Goal: Information Seeking & Learning: Learn about a topic

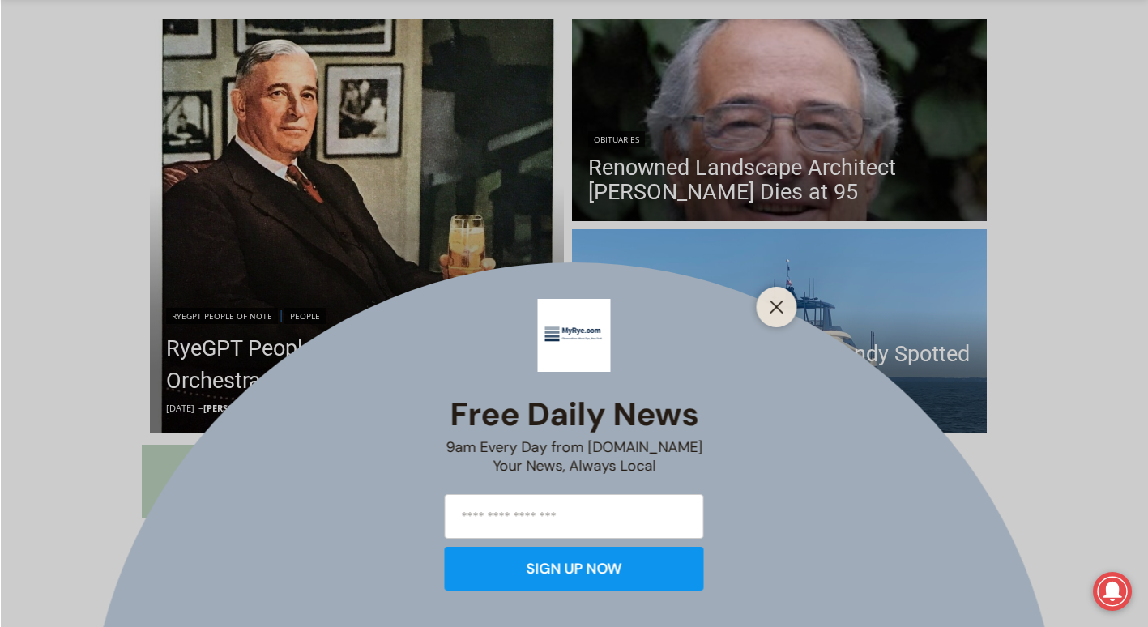
scroll to position [498, 0]
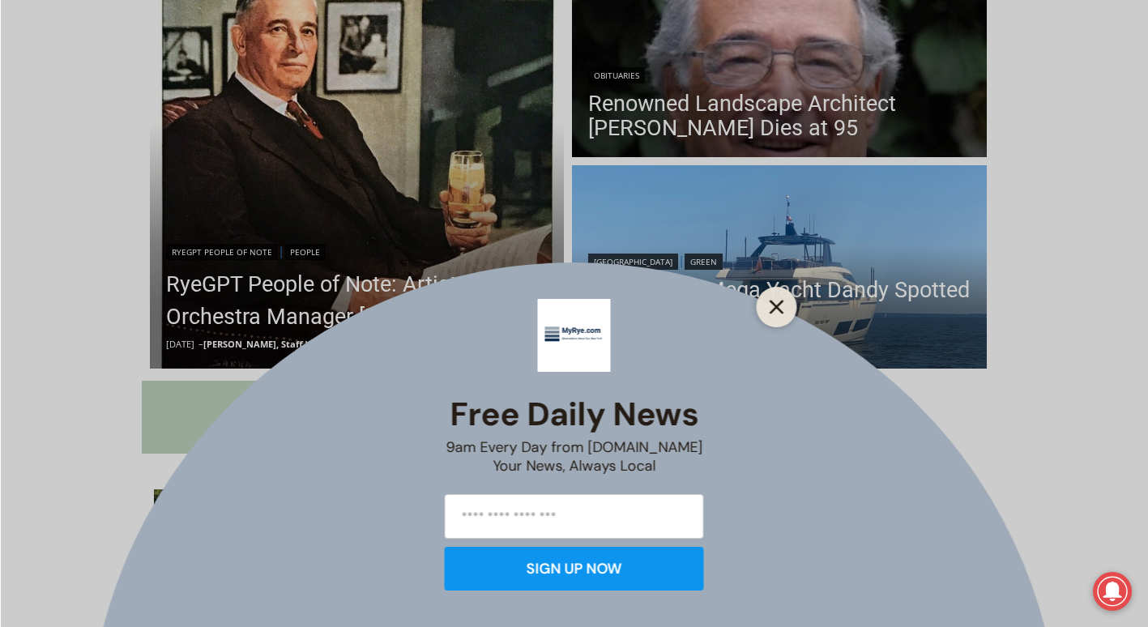
click at [771, 301] on line "Close" at bounding box center [776, 306] width 11 height 11
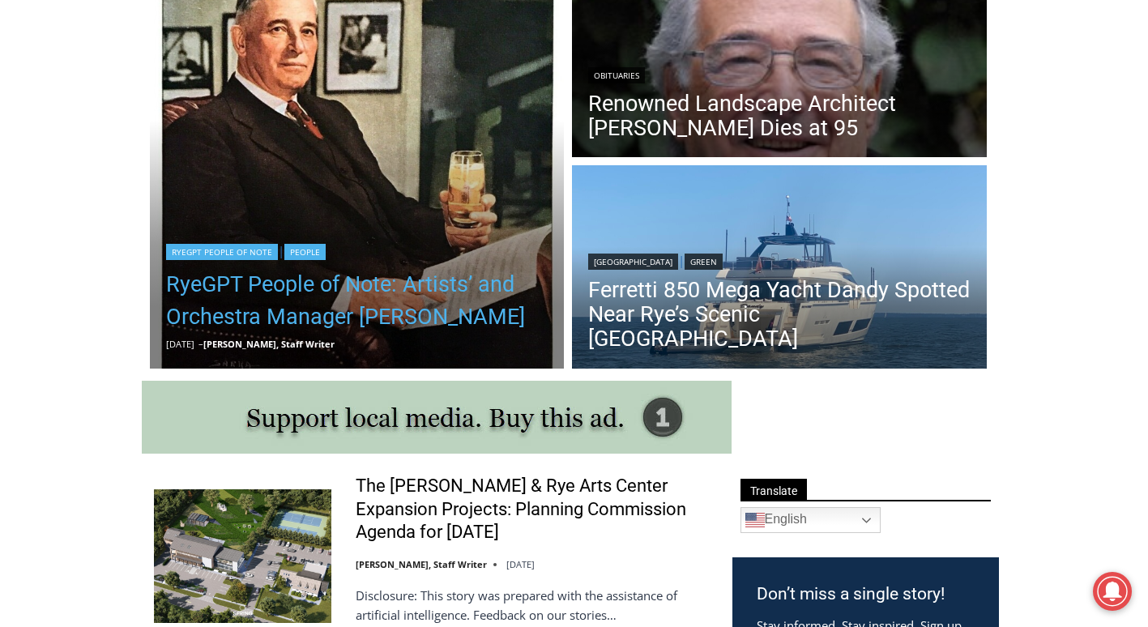
click at [439, 309] on link "RyeGPT People of Note: Artists’ and Orchestra Manager [PERSON_NAME]" at bounding box center [357, 300] width 383 height 65
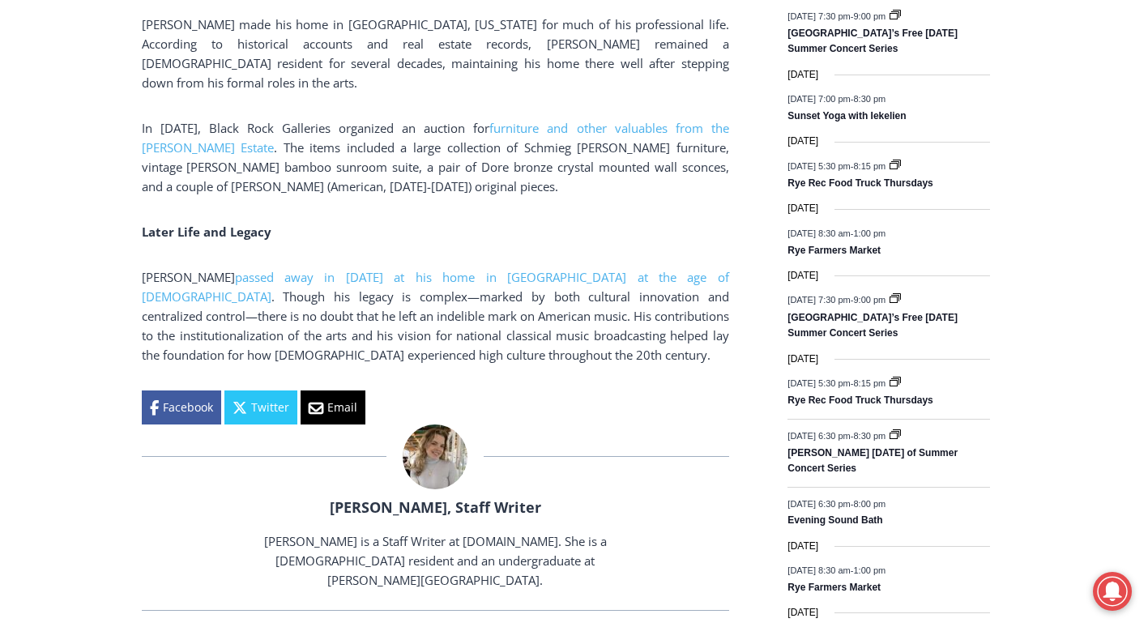
scroll to position [2135, 0]
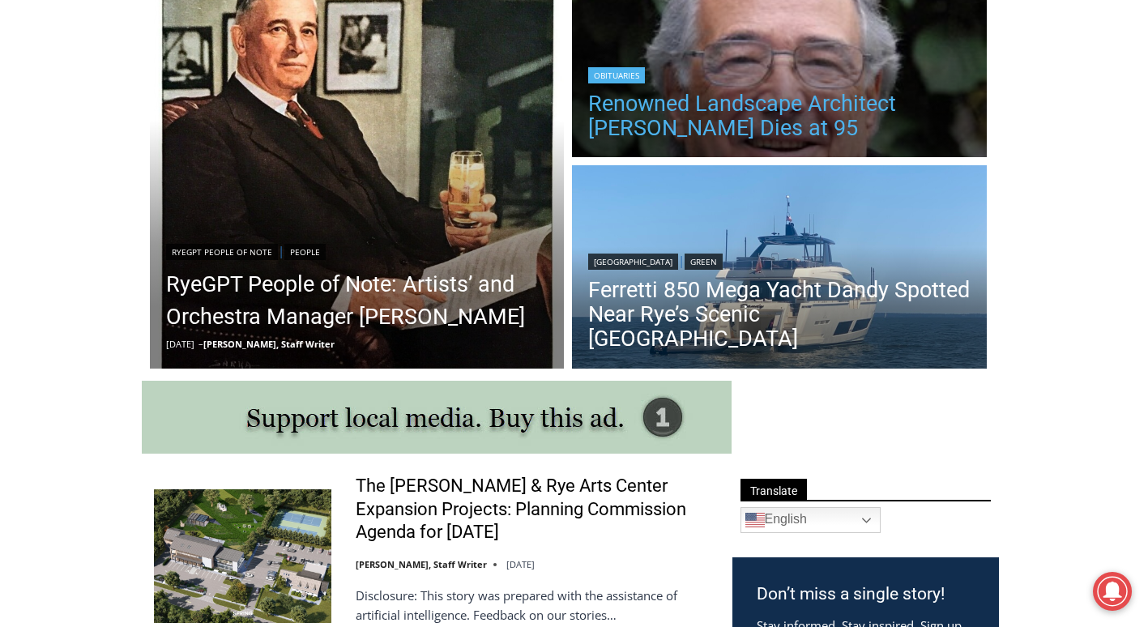
click at [802, 109] on link "Renowned Landscape Architect Peter Rolland Dies at 95" at bounding box center [779, 116] width 383 height 49
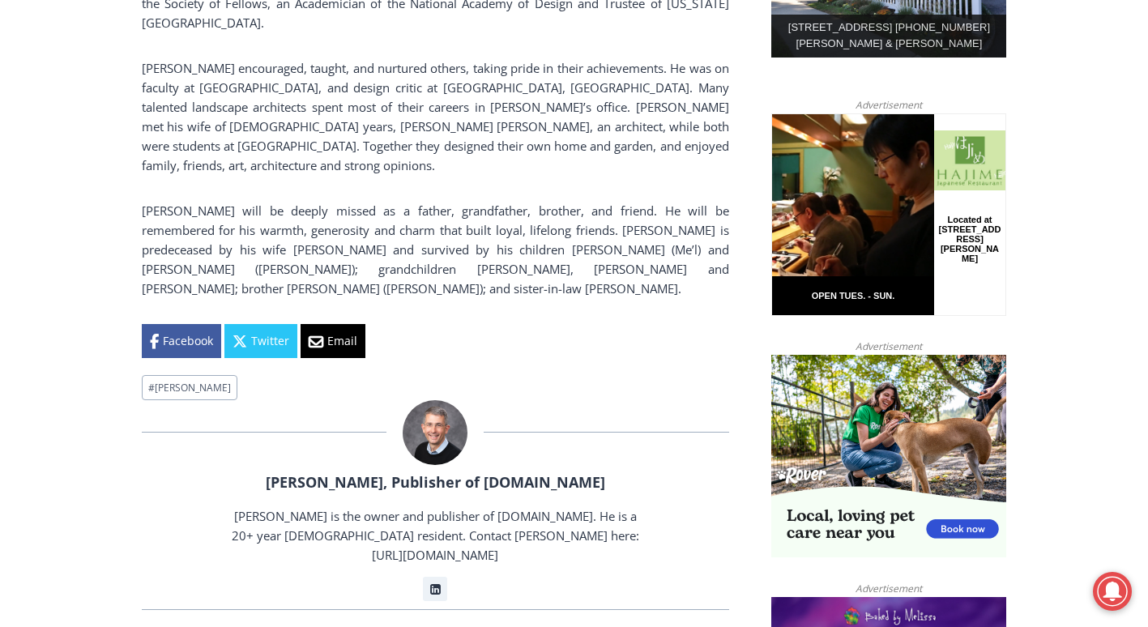
scroll to position [1035, 0]
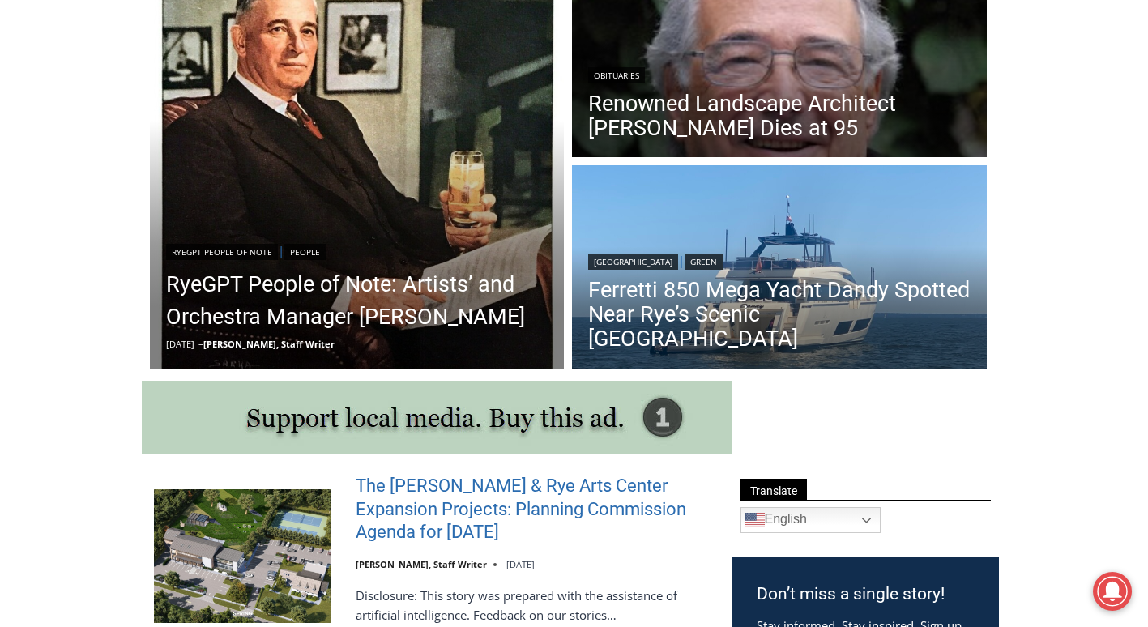
click at [574, 510] on link "The [PERSON_NAME] & Rye Arts Center Expansion Projects: Planning Commission Age…" at bounding box center [534, 510] width 356 height 70
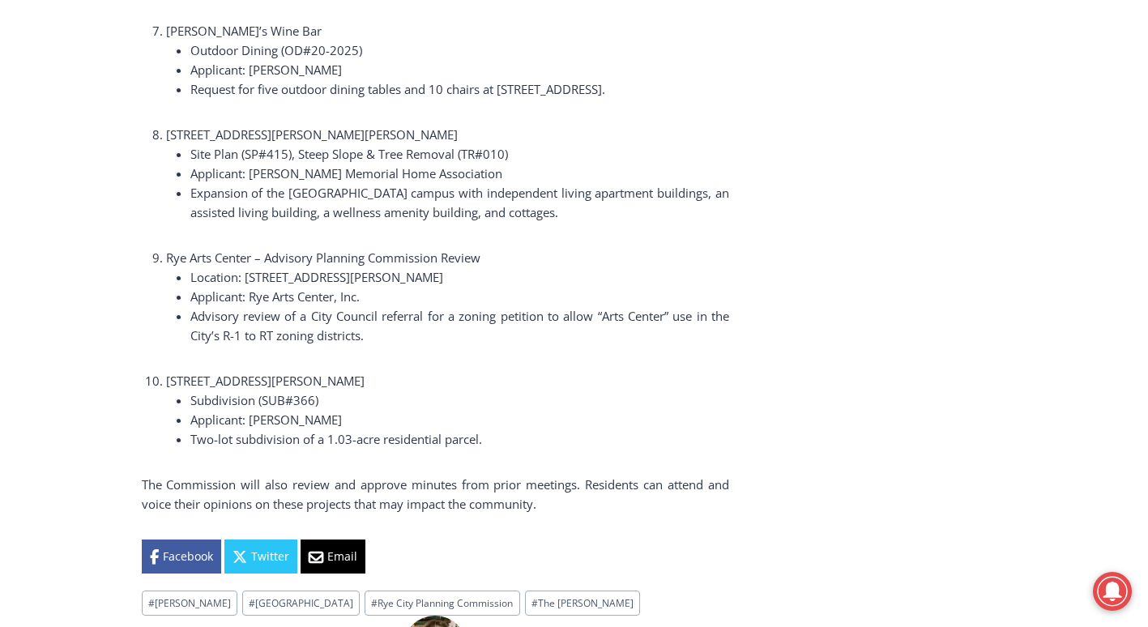
scroll to position [2957, 0]
